Goal: Information Seeking & Learning: Learn about a topic

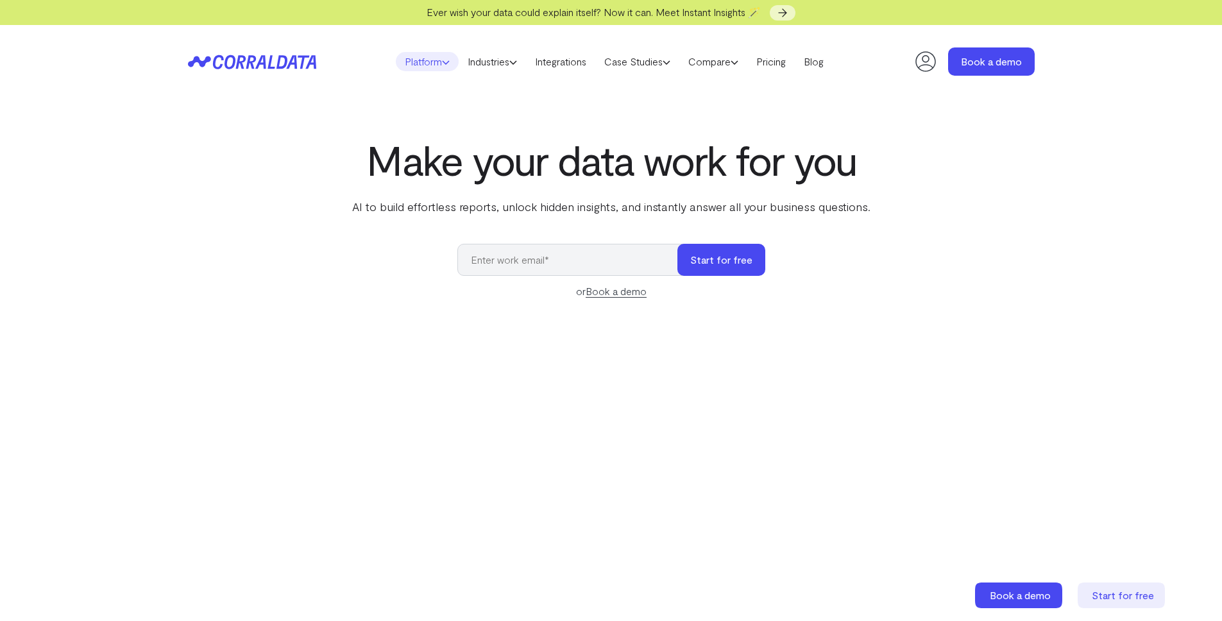
click at [434, 68] on link "Platform" at bounding box center [427, 61] width 63 height 19
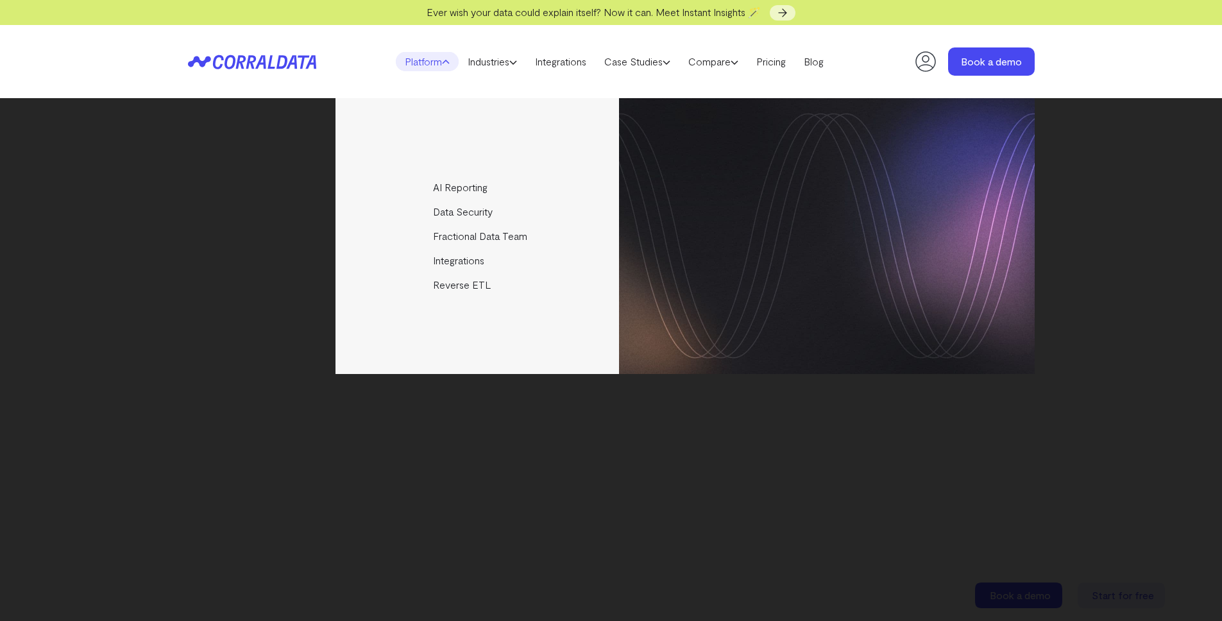
click at [434, 68] on link "Platform" at bounding box center [427, 61] width 63 height 19
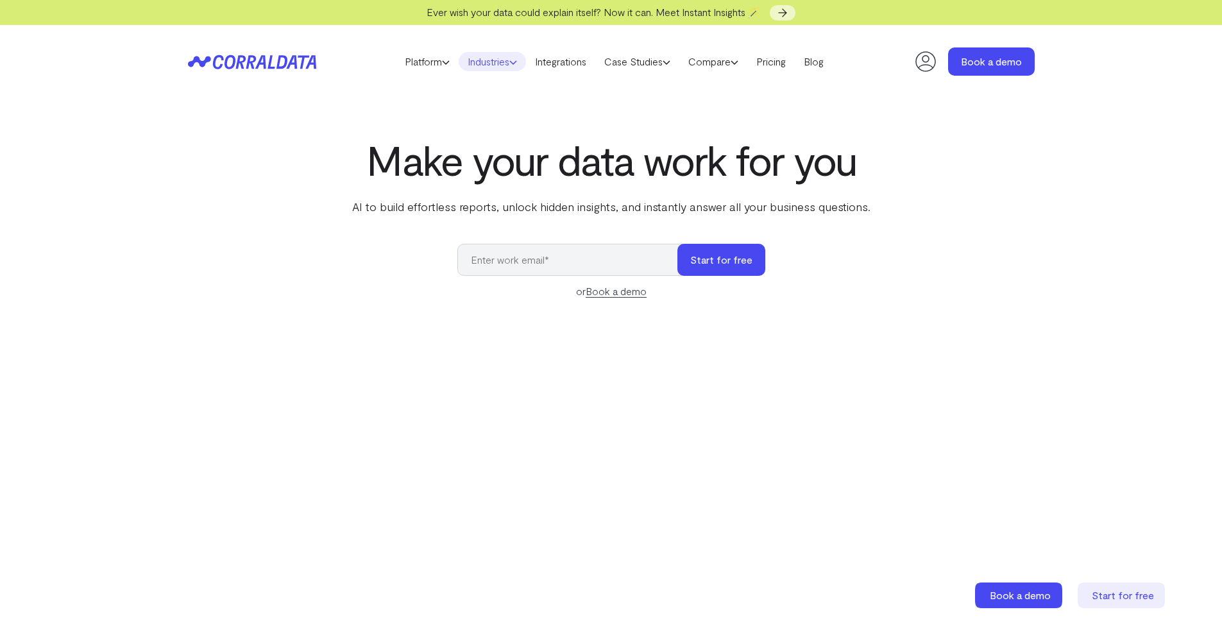
click at [493, 61] on link "Industries" at bounding box center [492, 61] width 67 height 19
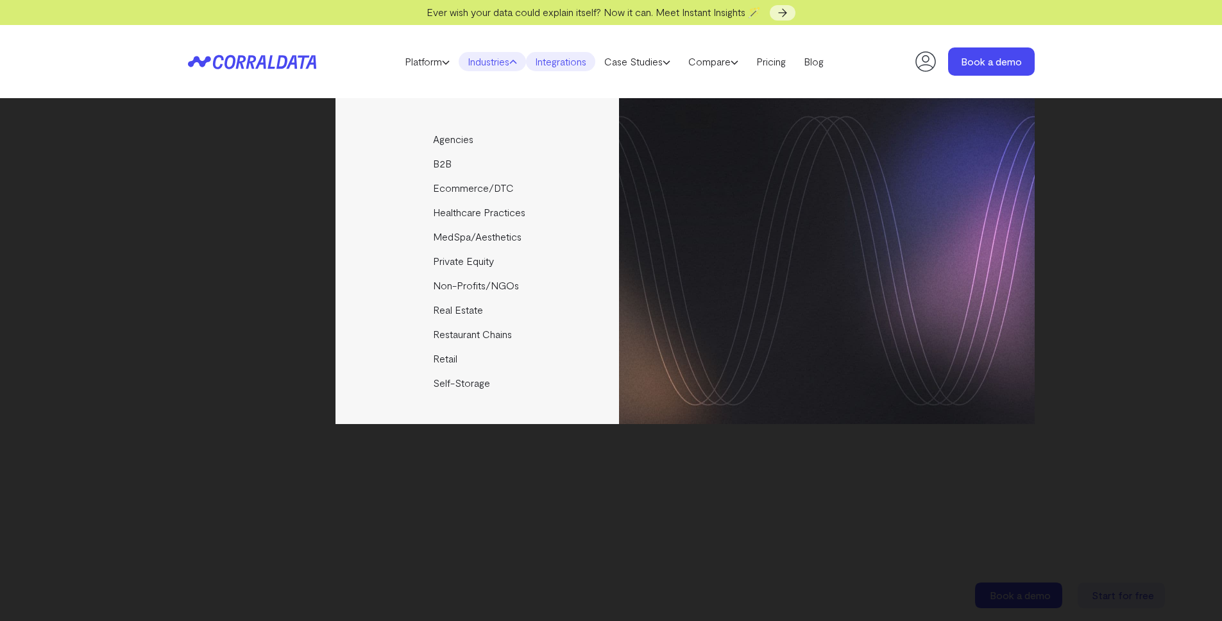
click at [539, 62] on link "Integrations" at bounding box center [560, 61] width 69 height 19
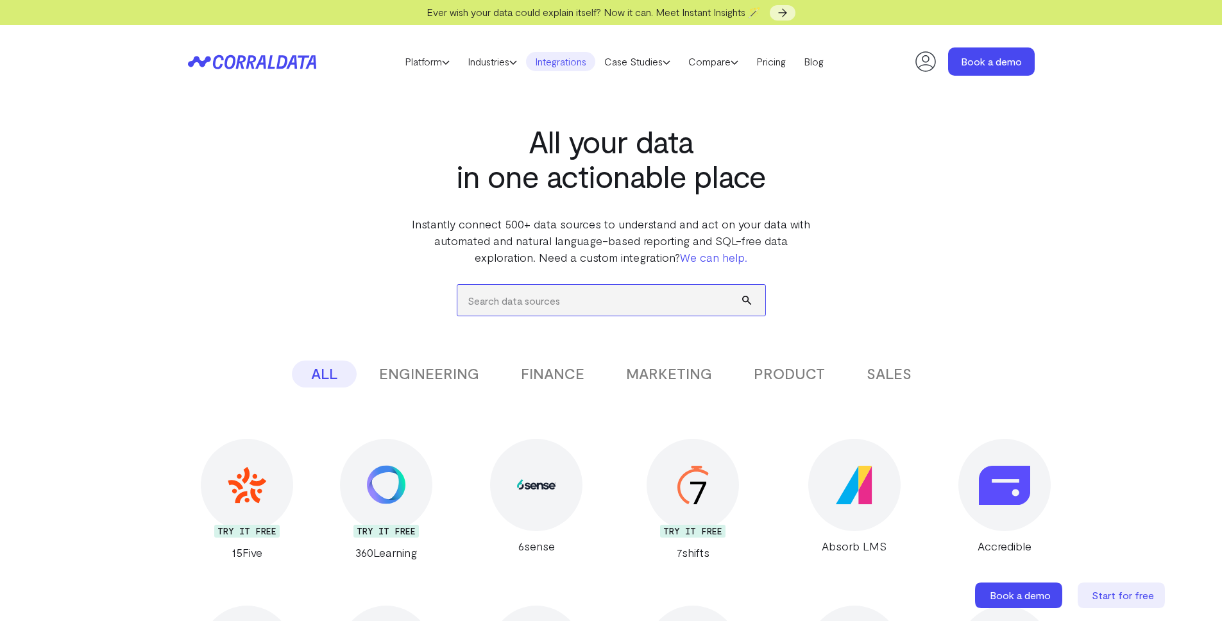
click at [604, 304] on input "search" at bounding box center [611, 300] width 308 height 31
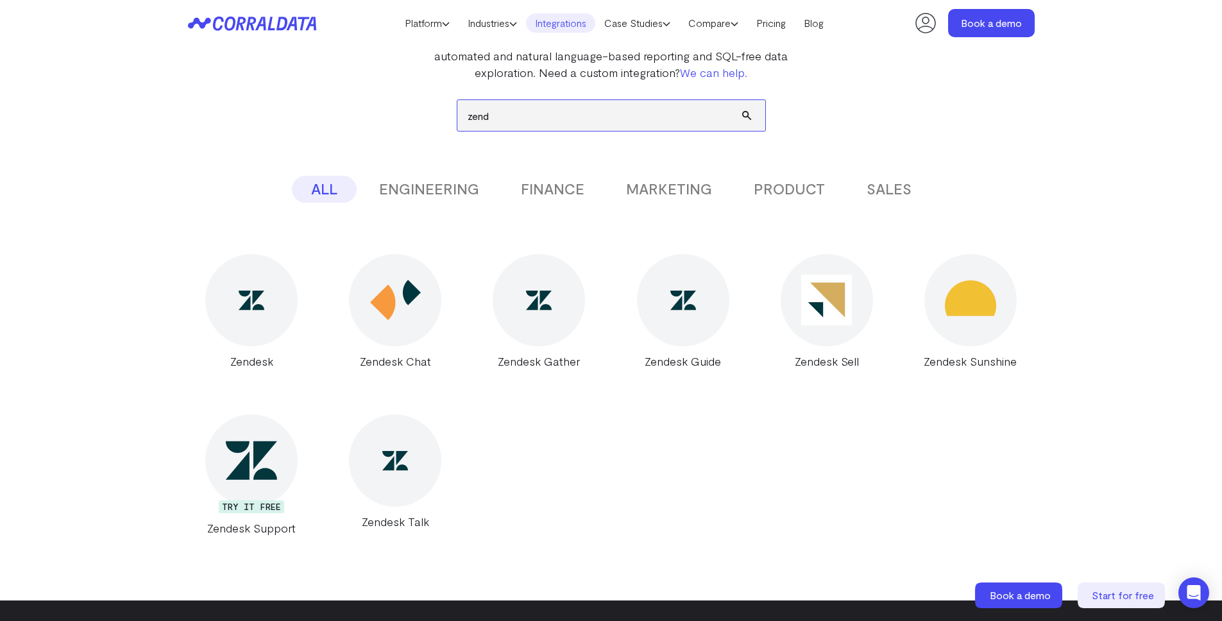
scroll to position [171, 0]
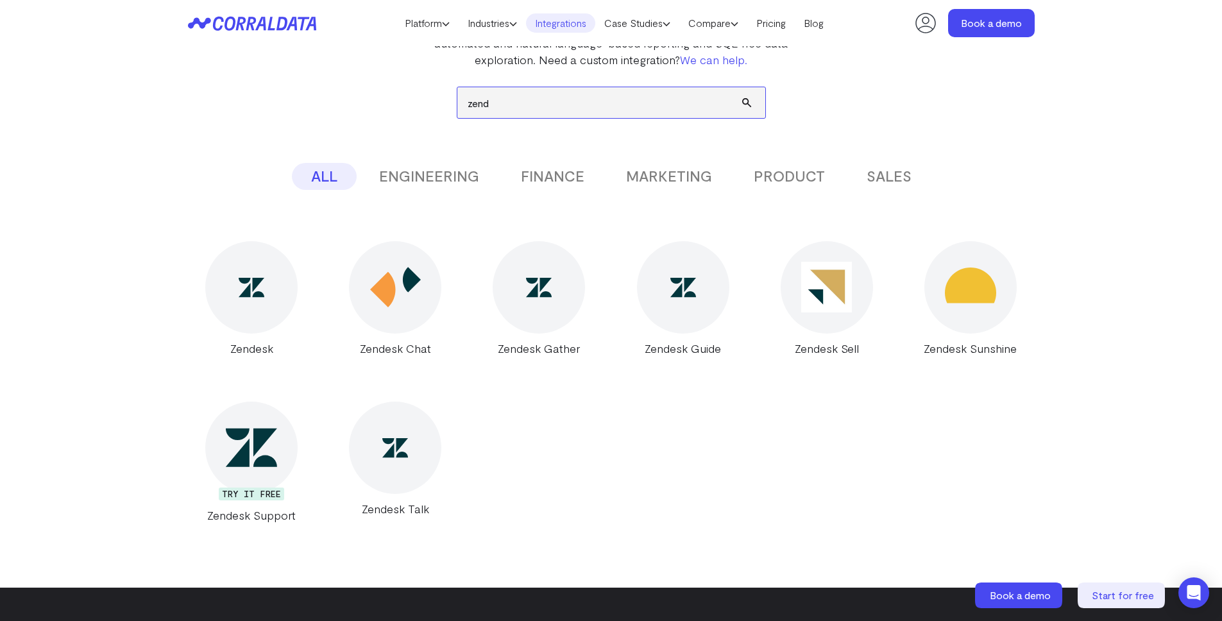
type input "zend"
click at [235, 435] on img at bounding box center [251, 447] width 51 height 51
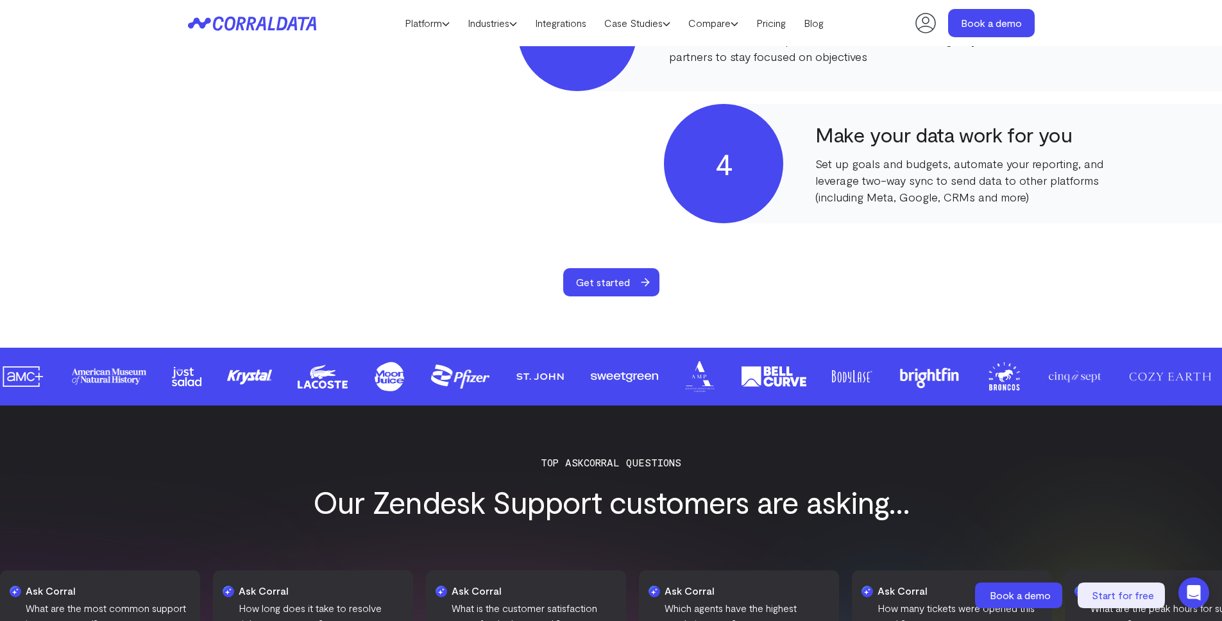
scroll to position [989, 0]
